Goal: Task Accomplishment & Management: Use online tool/utility

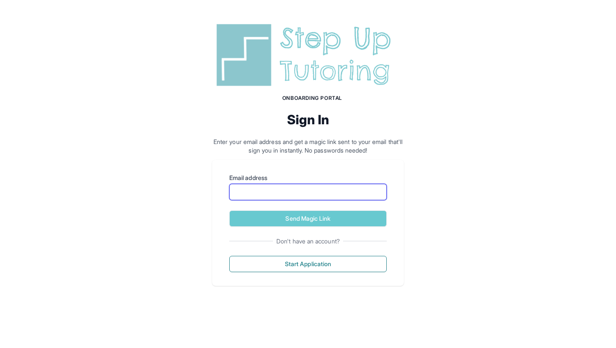
click at [348, 188] on input "Email address" at bounding box center [307, 192] width 157 height 16
type input "**********"
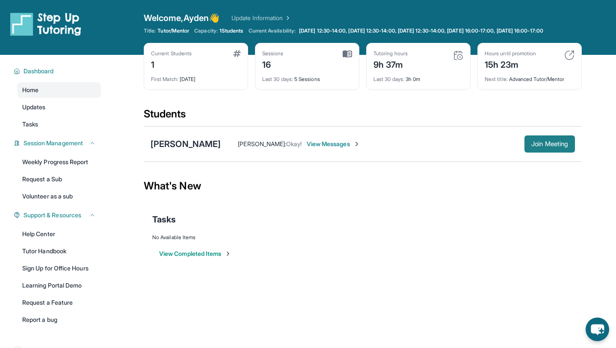
click at [570, 149] on button "Join Meeting" at bounding box center [550, 143] width 50 height 17
